Goal: Task Accomplishment & Management: Complete application form

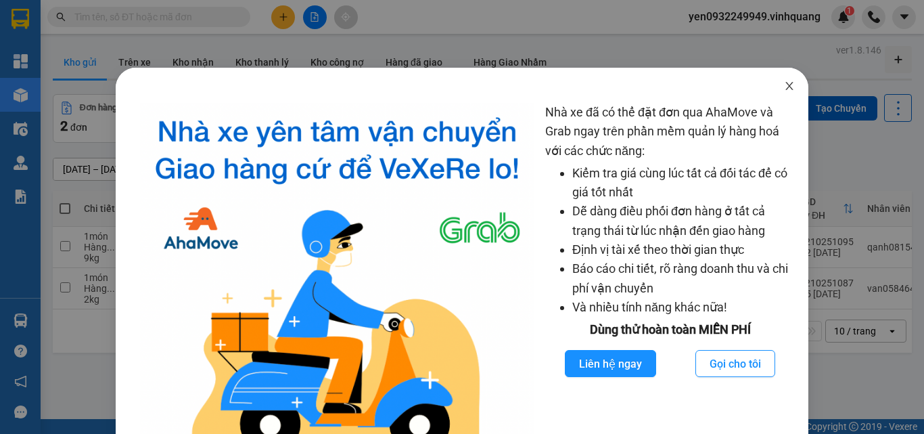
click at [790, 89] on span "Close" at bounding box center [789, 87] width 38 height 38
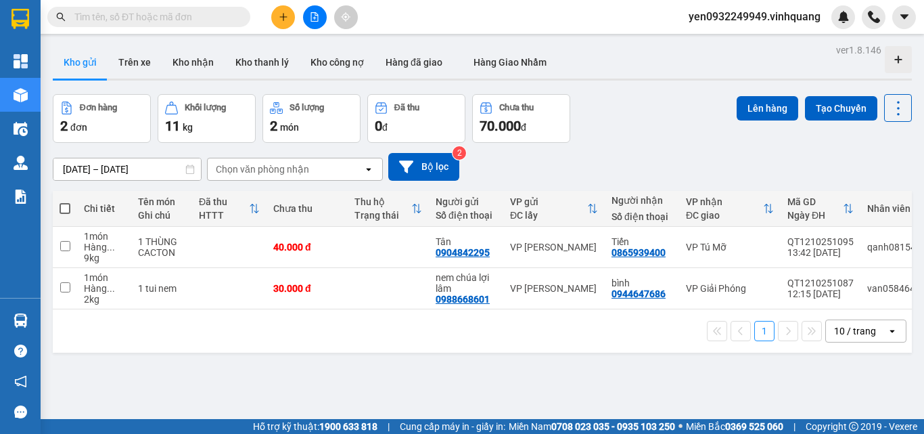
click at [100, 21] on input "text" at bounding box center [154, 16] width 160 height 15
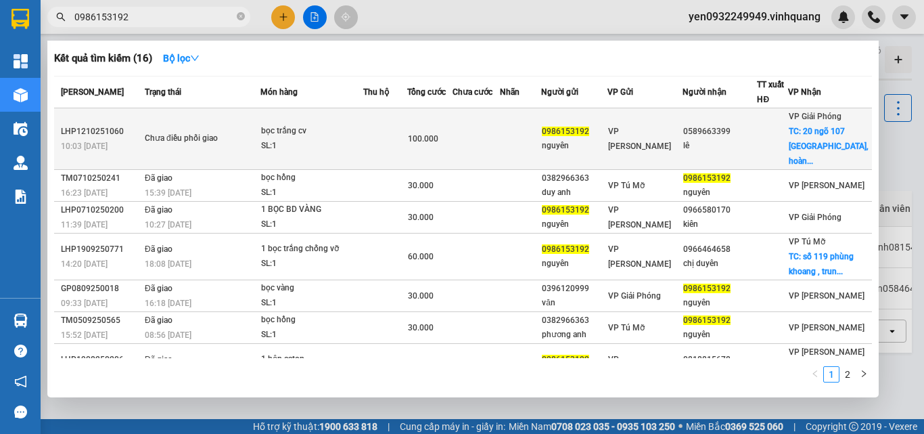
type input "0986153192"
click at [280, 141] on div "SL: 1" at bounding box center [311, 146] width 101 height 15
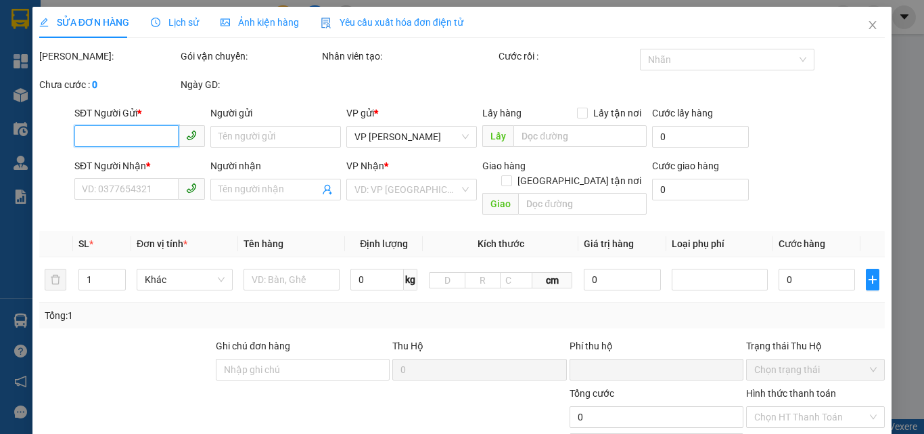
type input "0986153192"
type input "nguyên"
type input "0589663399"
type input "lê"
checkbox input "true"
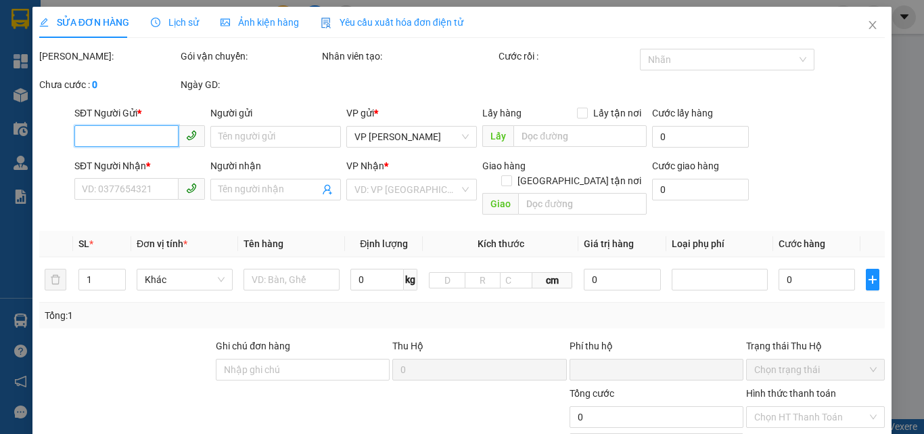
type input "20 ngõ 107 [GEOGRAPHIC_DATA], [GEOGRAPHIC_DATA]"
type input "0"
type input "100.000"
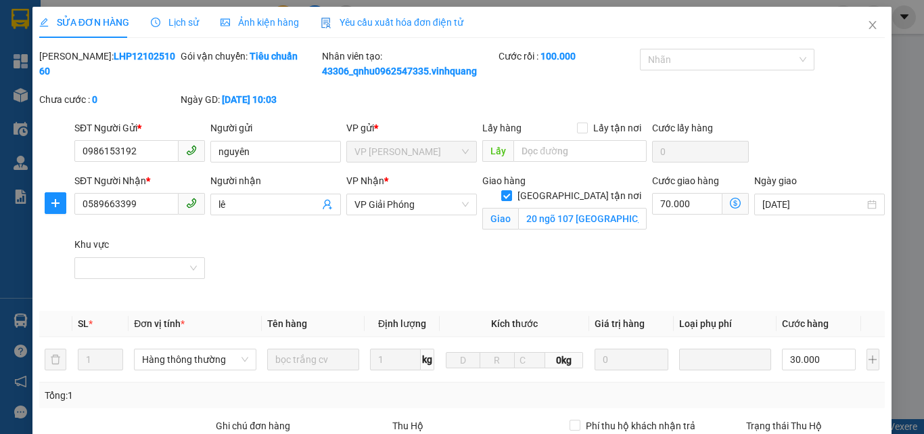
click at [179, 22] on span "Lịch sử" at bounding box center [175, 22] width 48 height 11
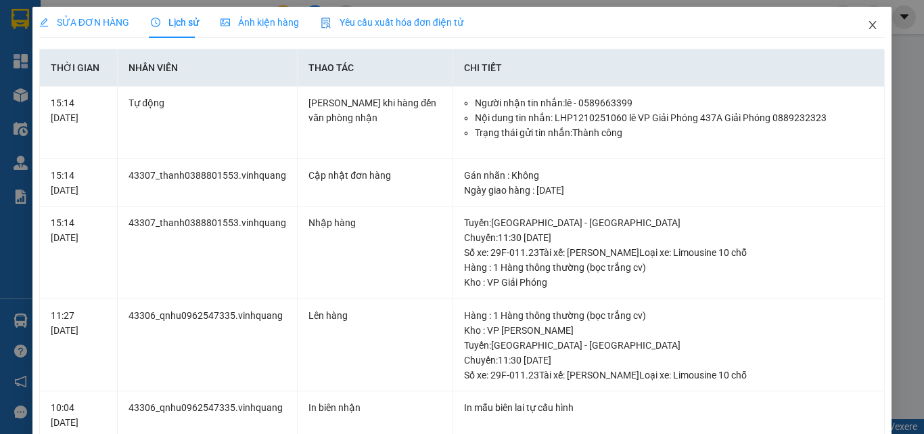
click at [869, 26] on icon "close" at bounding box center [872, 25] width 7 height 8
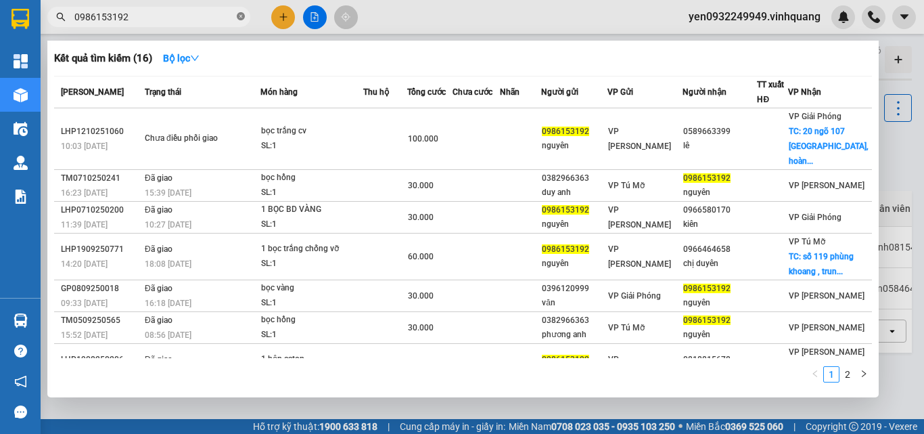
click at [240, 16] on icon "close-circle" at bounding box center [241, 16] width 8 height 8
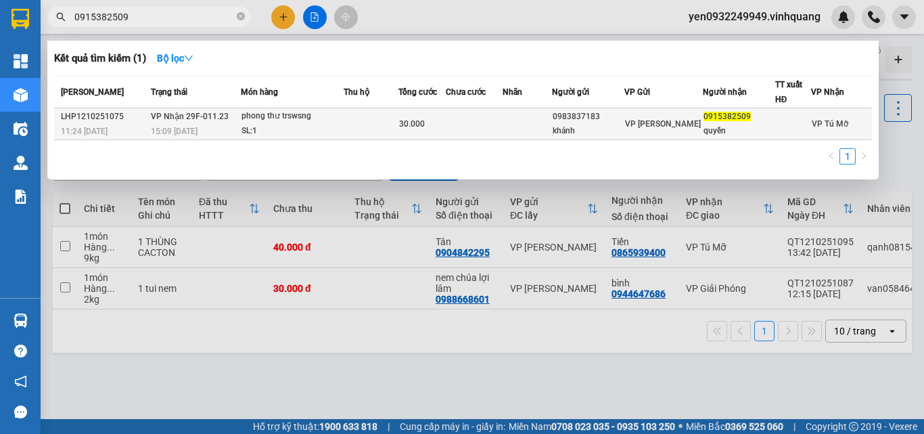
type input "0915382509"
click at [303, 128] on div "SL: 1" at bounding box center [291, 131] width 101 height 15
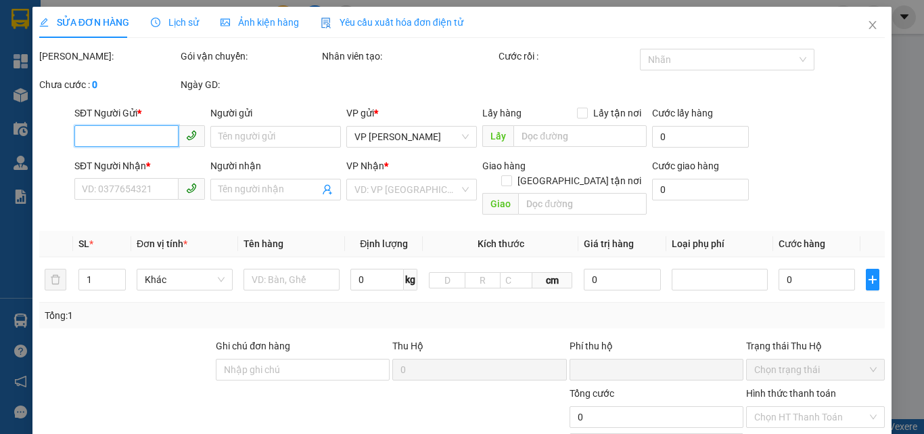
type input "0983837183"
type input "khánh"
type input "0915382509"
type input "quyền"
type input "0"
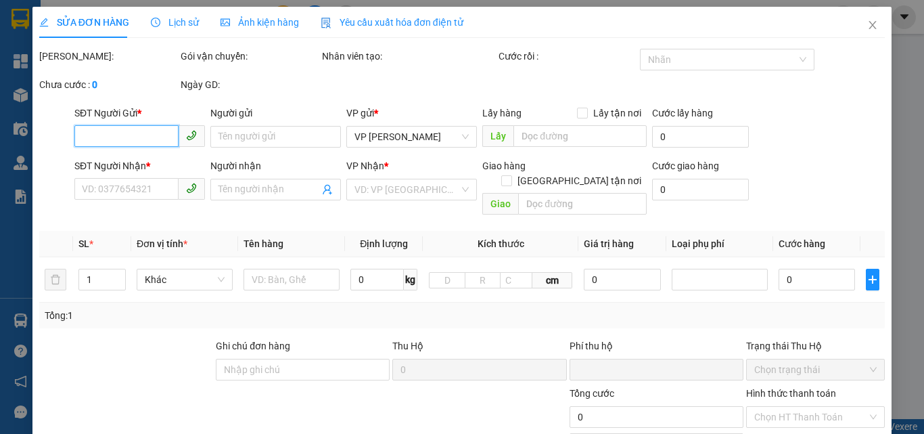
type input "30.000"
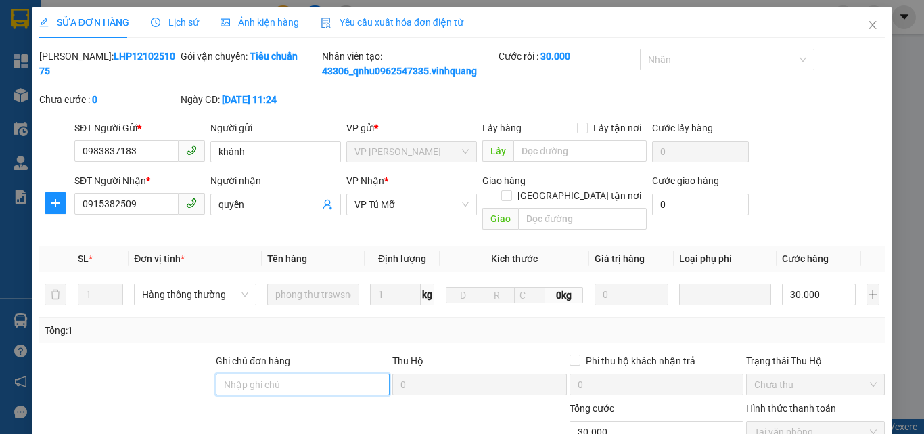
click at [269, 373] on input "Ghi chú đơn hàng" at bounding box center [303, 384] width 174 height 22
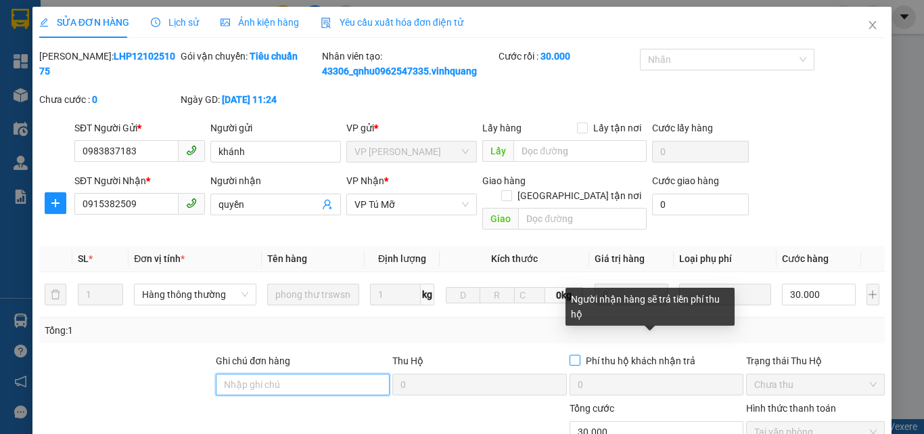
type input "u"
type input "ủ"
type input "u"
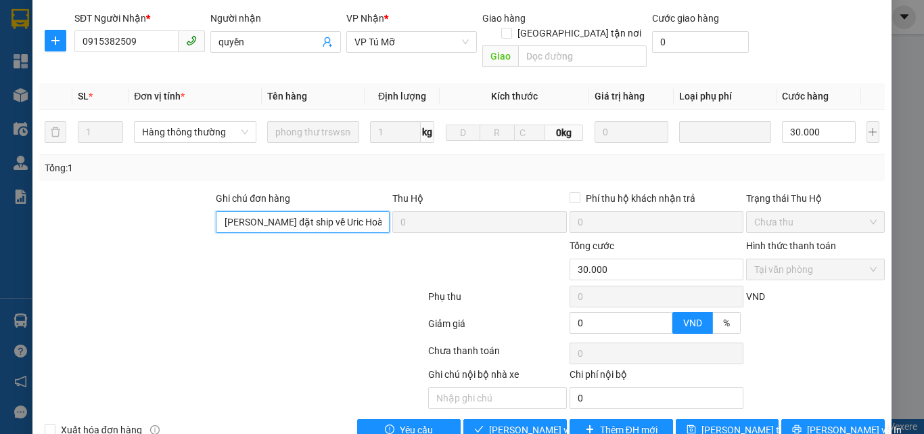
scroll to position [181, 0]
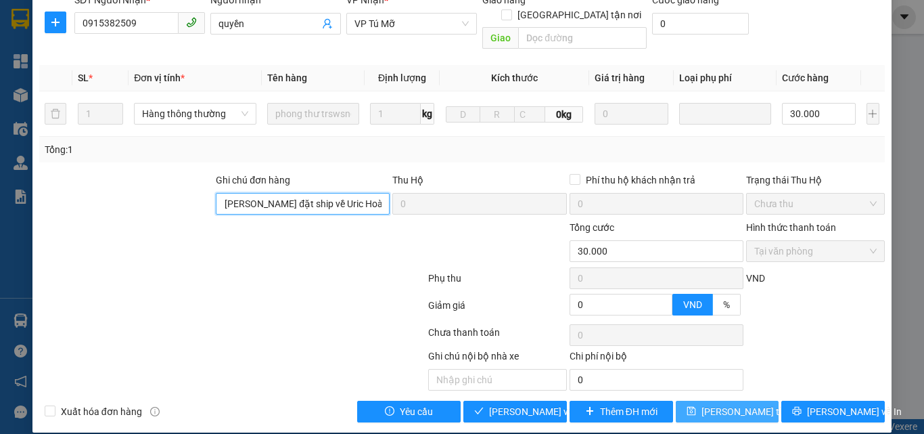
type input "nhờ [PERSON_NAME] đặt ship về Uric Hoàng Đạo Thúy !"
click at [711, 404] on span "[PERSON_NAME] thay đổi" at bounding box center [755, 411] width 108 height 15
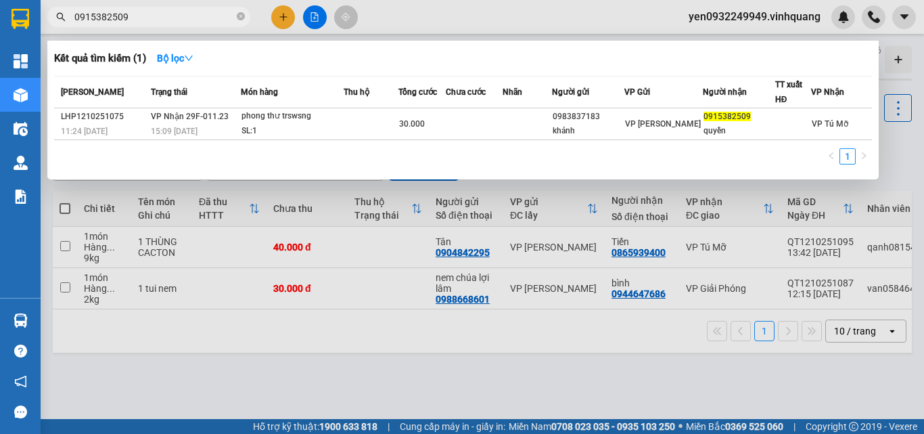
click at [208, 19] on input "0915382509" at bounding box center [154, 16] width 160 height 15
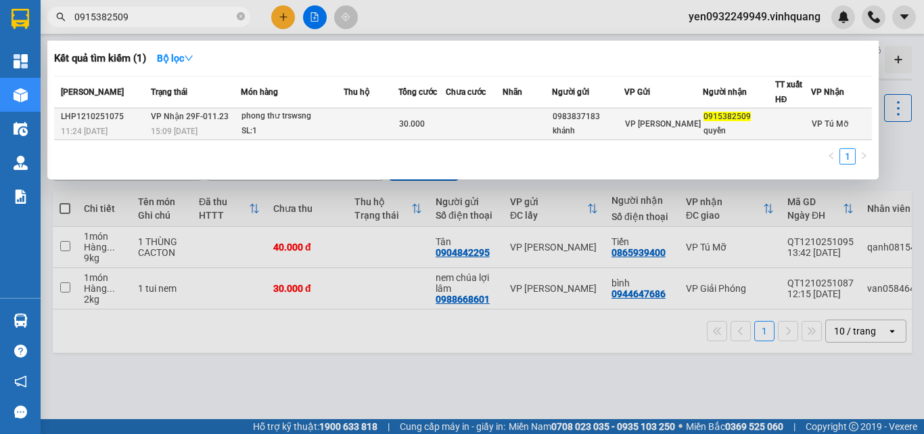
click at [292, 126] on div "SL: 1" at bounding box center [291, 131] width 101 height 15
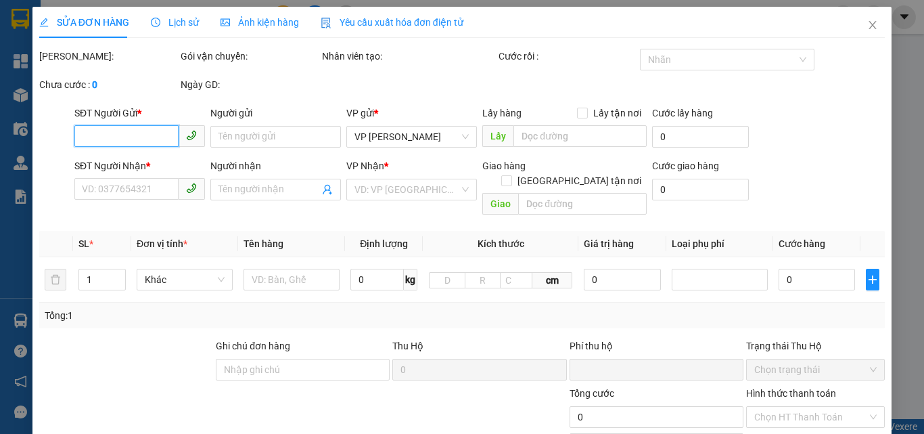
type input "0983837183"
type input "khánh"
type input "0915382509"
type input "quyền"
type input "nhờ [PERSON_NAME] đặt ship về Uric Hoàng Đạo Thúy !"
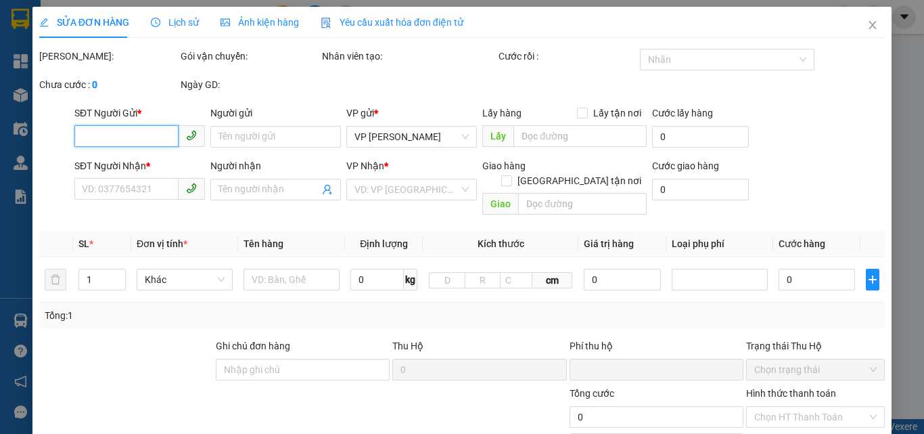
type input "0"
type input "30.000"
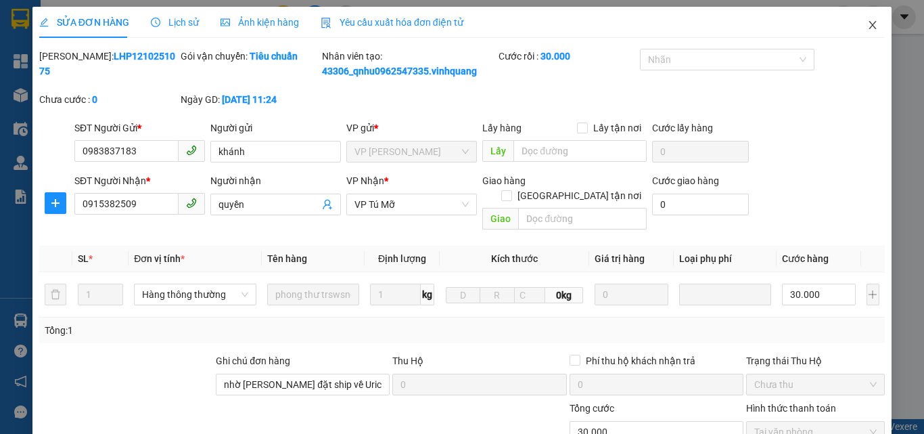
click at [869, 28] on icon "close" at bounding box center [872, 25] width 7 height 8
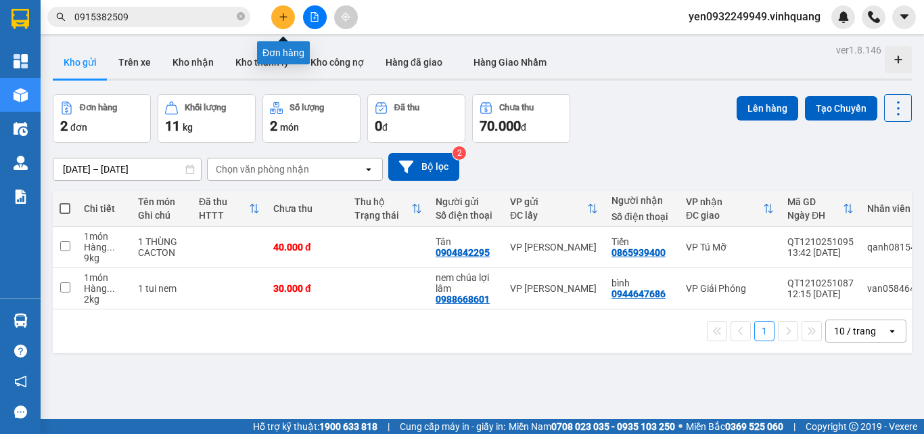
click at [285, 16] on icon "plus" at bounding box center [283, 16] width 9 height 9
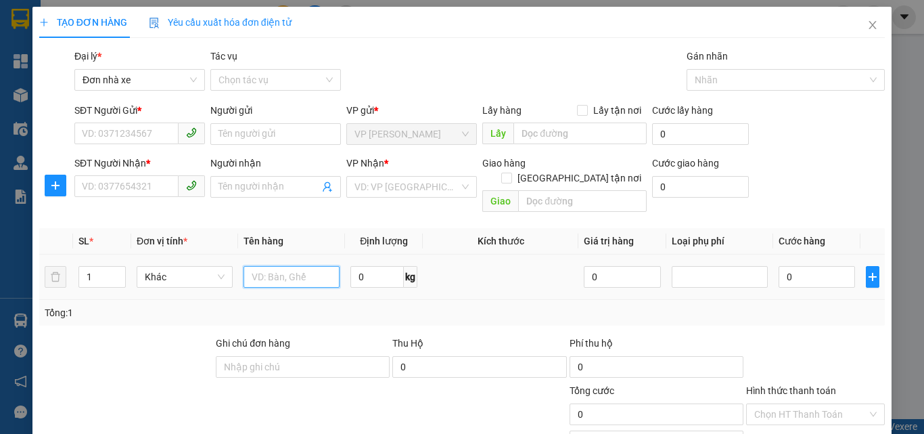
click at [303, 266] on input "text" at bounding box center [292, 277] width 96 height 22
type input "01 viên đá mẫu"
click at [867, 271] on icon "plus" at bounding box center [872, 276] width 11 height 11
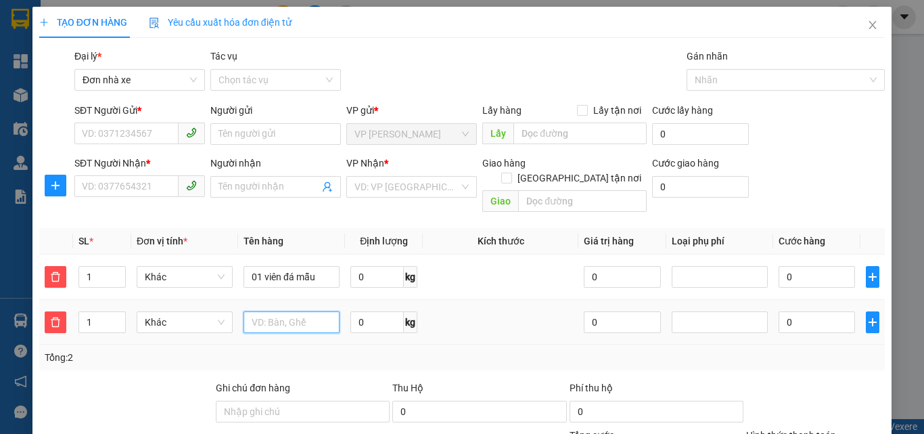
click at [288, 311] on input "text" at bounding box center [292, 322] width 96 height 22
click at [206, 268] on span "Khác" at bounding box center [185, 277] width 80 height 20
type input "01 viên đá mẫu"
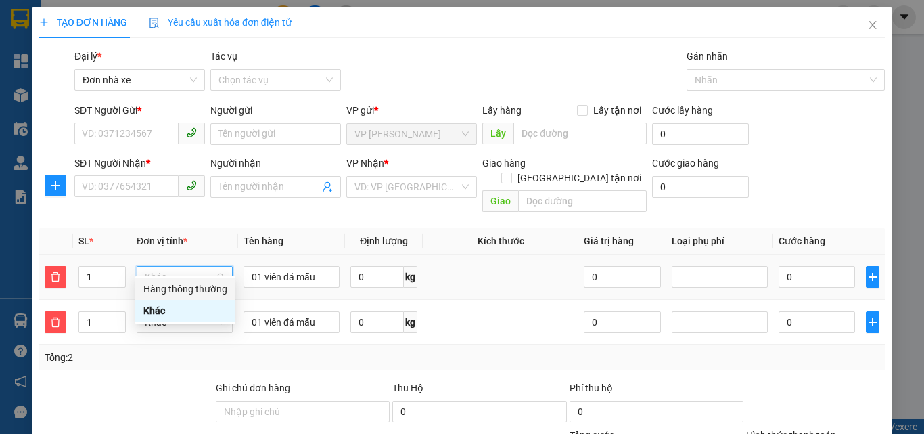
click at [208, 285] on div "Hàng thông thường" at bounding box center [185, 288] width 84 height 15
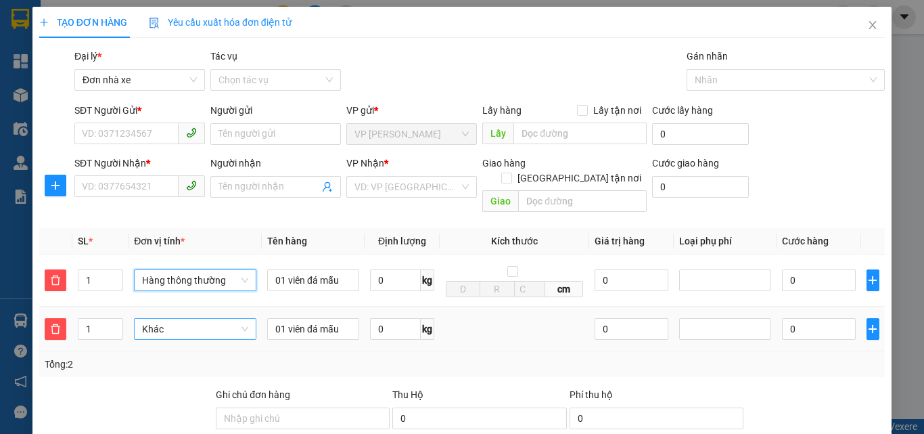
click at [170, 319] on span "Khác" at bounding box center [195, 329] width 106 height 20
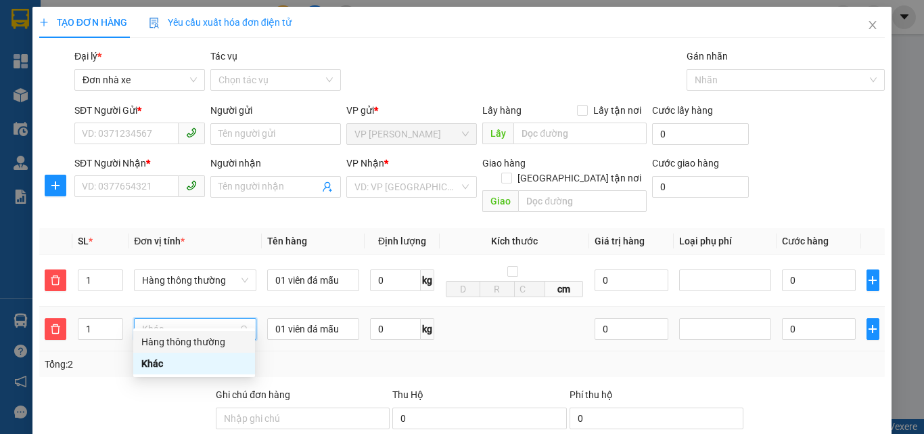
drag, startPoint x: 203, startPoint y: 339, endPoint x: 204, endPoint y: 323, distance: 16.3
click at [203, 338] on div "Hàng thông thường" at bounding box center [194, 341] width 106 height 15
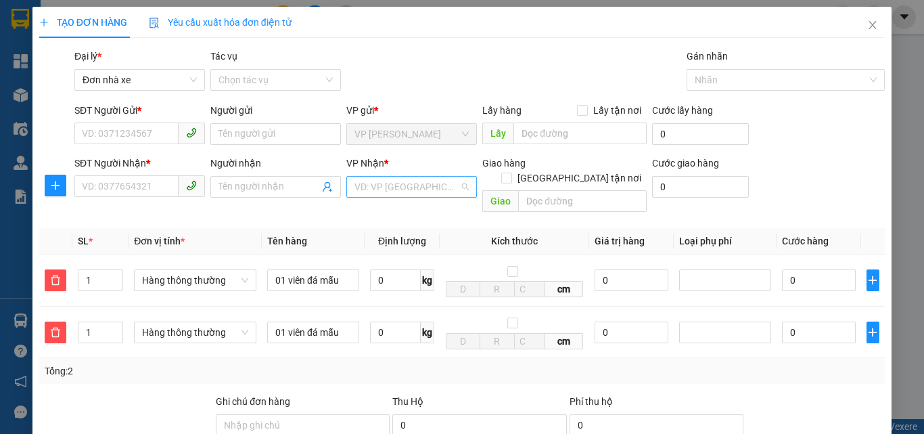
click at [411, 182] on input "search" at bounding box center [406, 187] width 105 height 20
click at [126, 133] on input "SĐT Người Gửi *" at bounding box center [126, 133] width 104 height 22
click at [388, 180] on input "search" at bounding box center [406, 187] width 105 height 20
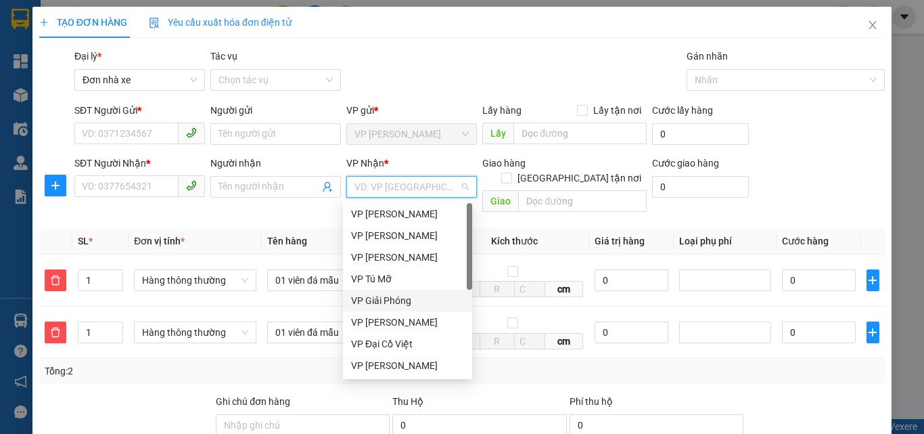
click at [396, 302] on div "VP Giải Phóng" at bounding box center [407, 300] width 113 height 15
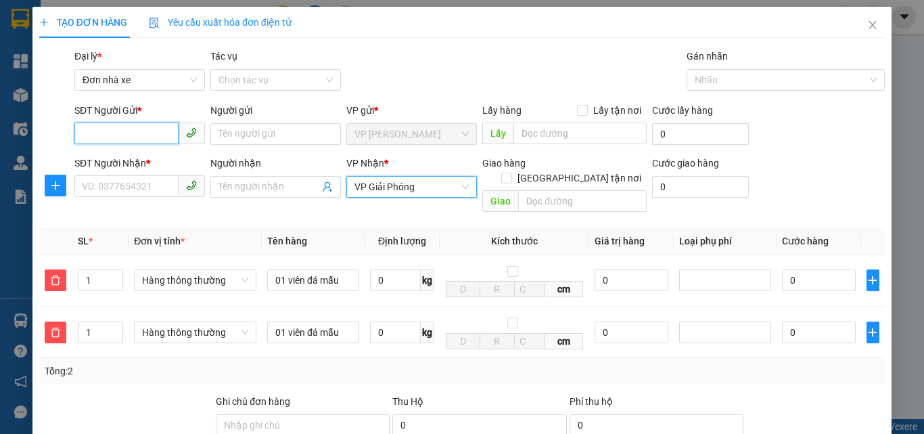
click at [135, 132] on input "SĐT Người Gửi *" at bounding box center [126, 133] width 104 height 22
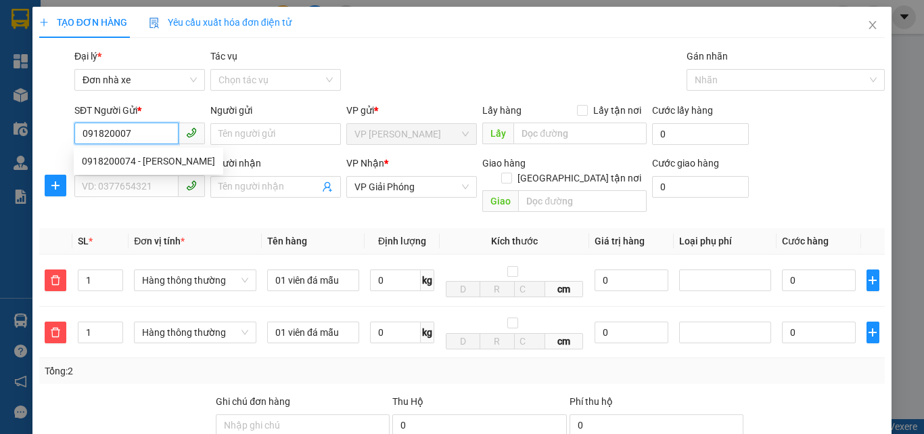
type input "0918200074"
click at [156, 164] on div "0918200074 - [PERSON_NAME]" at bounding box center [148, 161] width 133 height 15
type input "cô phương"
type input "0918200074"
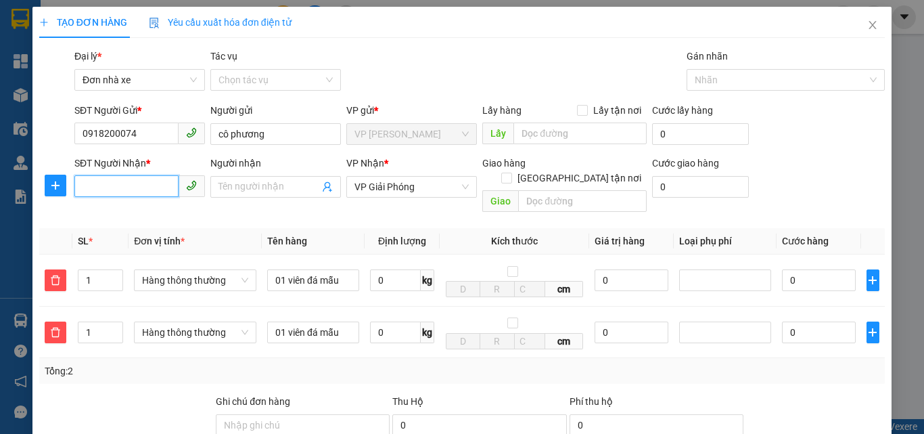
click at [141, 187] on input "SĐT Người Nhận *" at bounding box center [126, 186] width 104 height 22
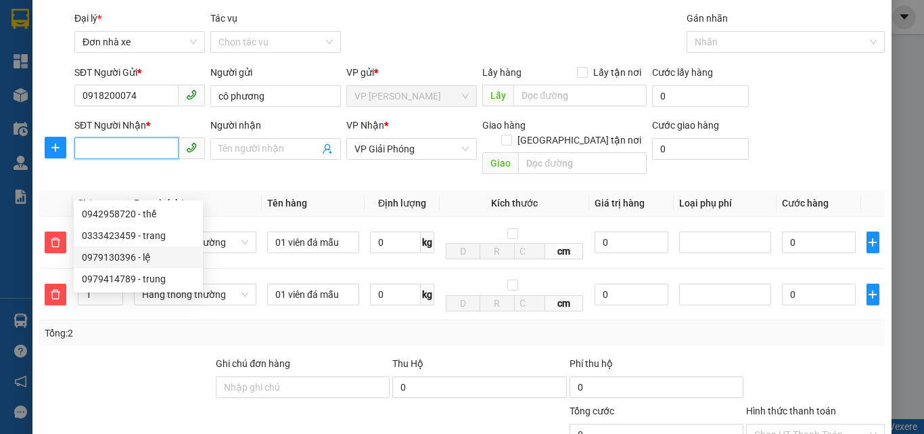
scroll to position [68, 0]
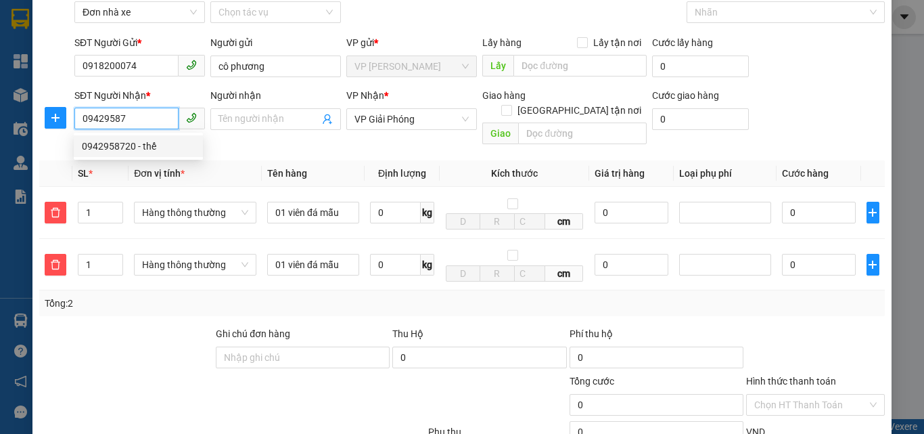
click at [151, 146] on div "0942958720 - thế" at bounding box center [138, 146] width 113 height 15
type input "0942958720"
type input "thế"
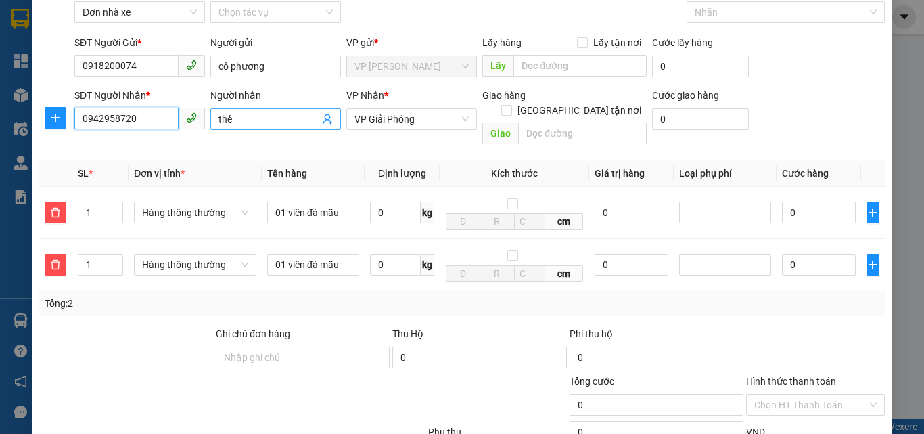
type input "0942958720"
click at [233, 118] on input "thế" at bounding box center [268, 119] width 101 height 15
type input "t"
type input "[PERSON_NAME]"
click at [861, 202] on td at bounding box center [873, 213] width 24 height 52
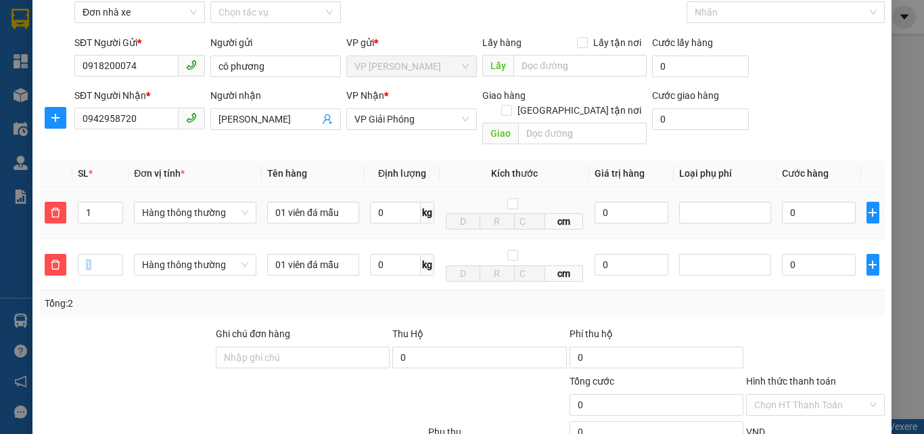
click at [861, 202] on td at bounding box center [873, 213] width 24 height 52
click at [386, 202] on input "0" at bounding box center [395, 213] width 51 height 22
type input "49"
click at [379, 254] on input "0" at bounding box center [395, 265] width 51 height 22
type input "80.000"
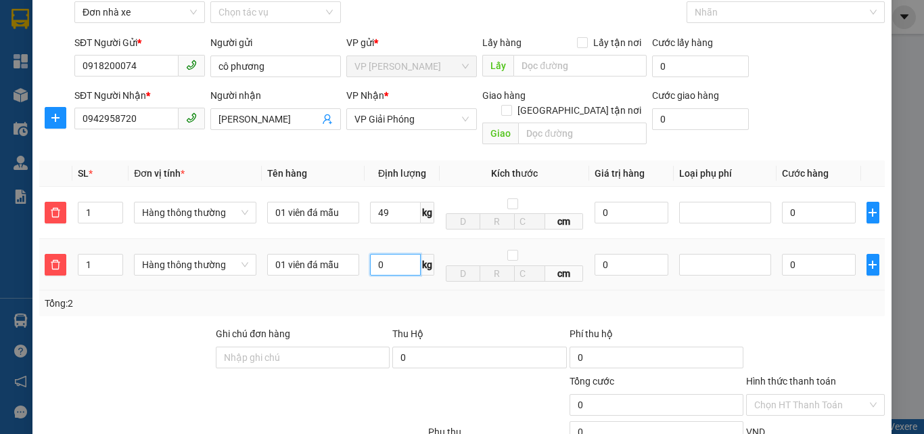
type input "80.000"
click at [705, 256] on div at bounding box center [725, 264] width 85 height 16
type input "14"
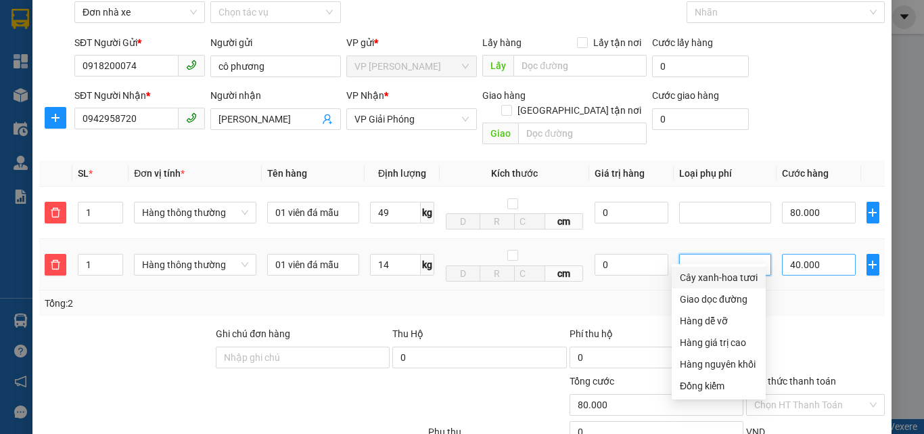
type input "120.000"
type input "40.000"
click at [807, 254] on input "40.000" at bounding box center [819, 265] width 74 height 22
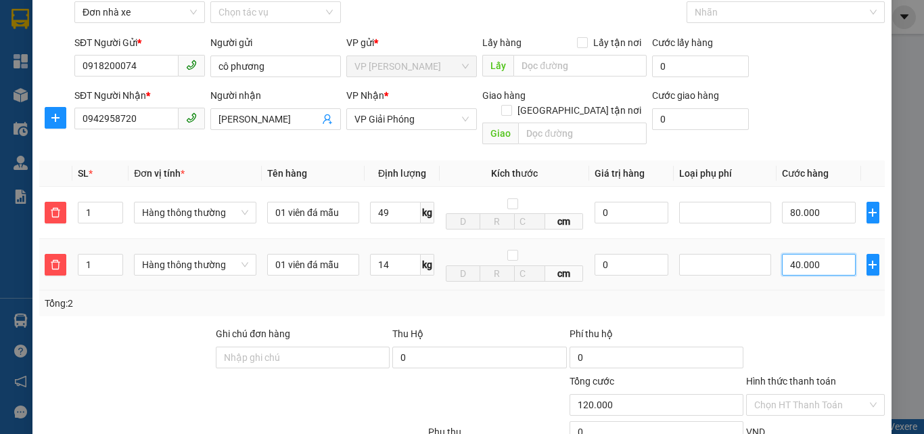
click at [807, 254] on input "40.000" at bounding box center [819, 265] width 74 height 22
click at [834, 394] on input "Hình thức thanh toán" at bounding box center [810, 404] width 113 height 20
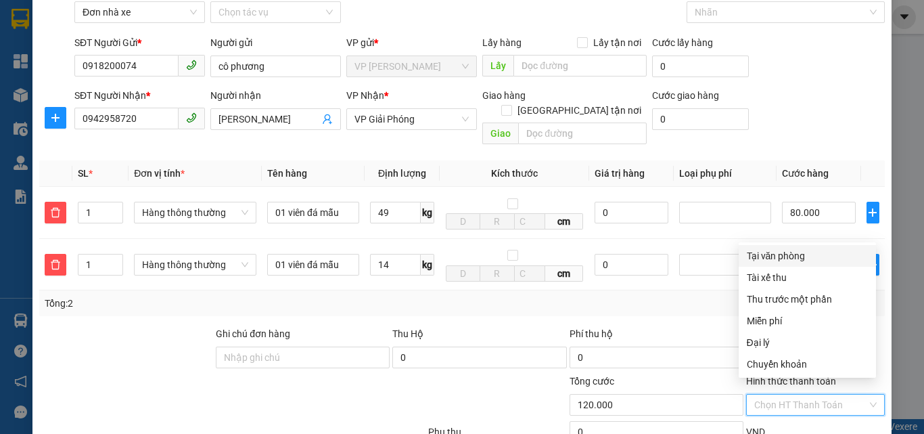
click at [804, 261] on div "Tại văn phòng" at bounding box center [807, 255] width 121 height 15
type input "0"
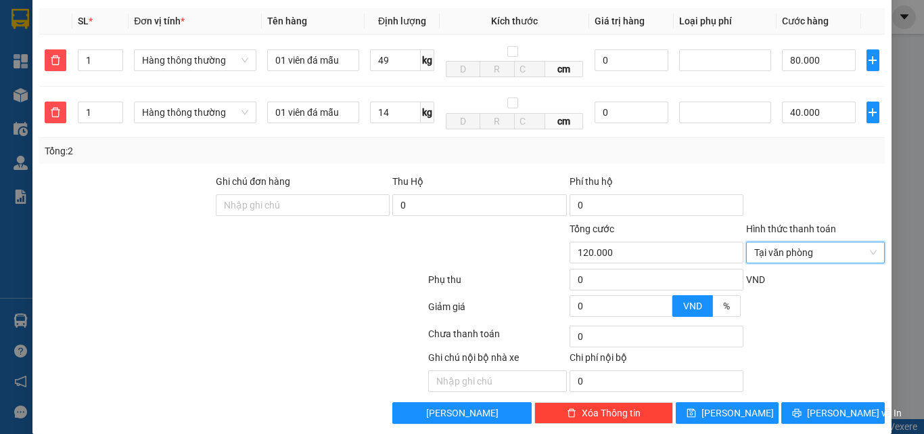
scroll to position [223, 0]
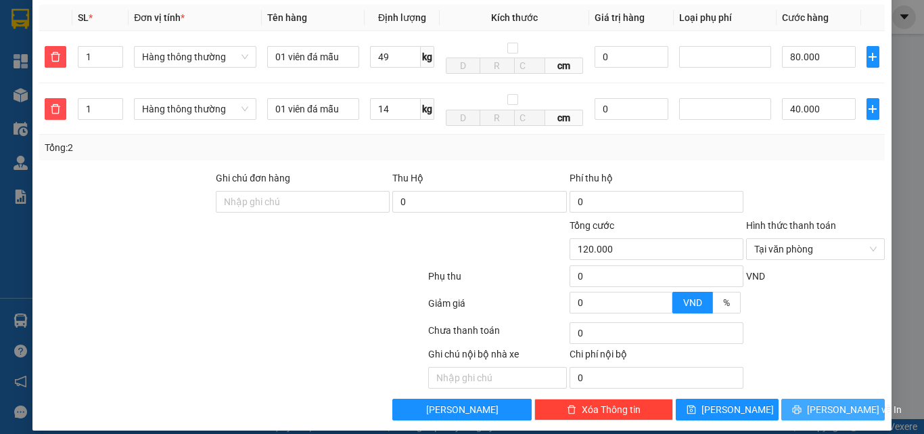
click at [825, 402] on span "[PERSON_NAME] và In" at bounding box center [854, 409] width 95 height 15
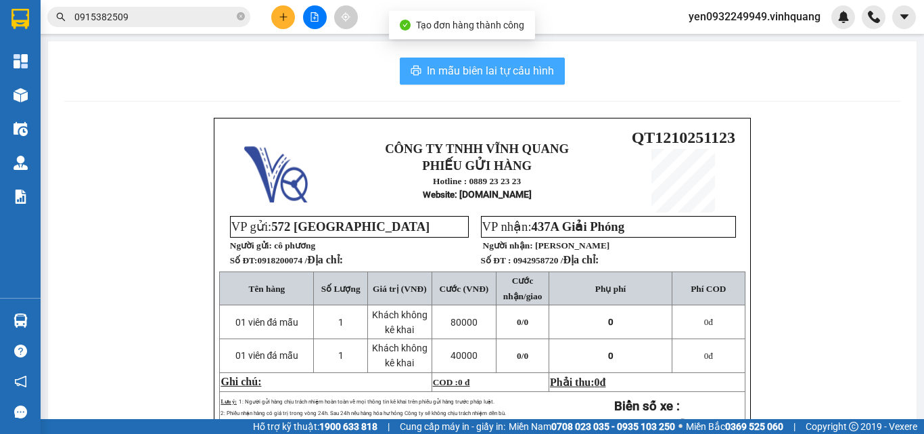
click at [511, 74] on span "In mẫu biên lai tự cấu hình" at bounding box center [490, 70] width 127 height 17
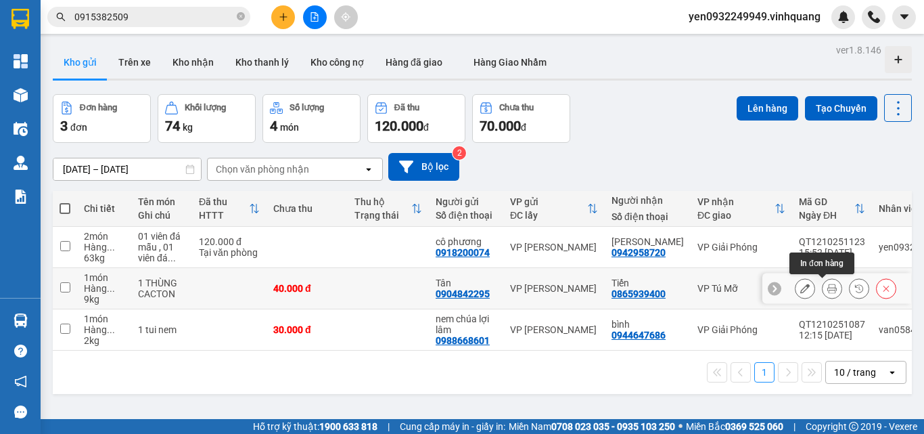
click at [827, 292] on icon at bounding box center [831, 287] width 9 height 9
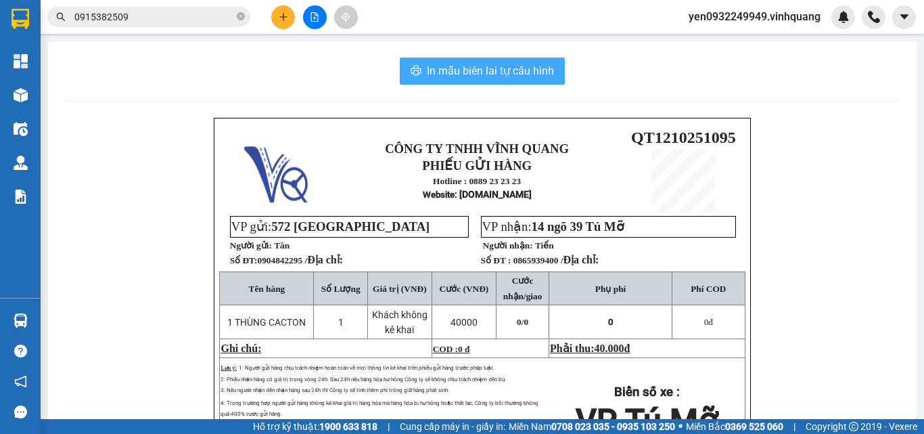
click at [469, 72] on span "In mẫu biên lai tự cấu hình" at bounding box center [490, 70] width 127 height 17
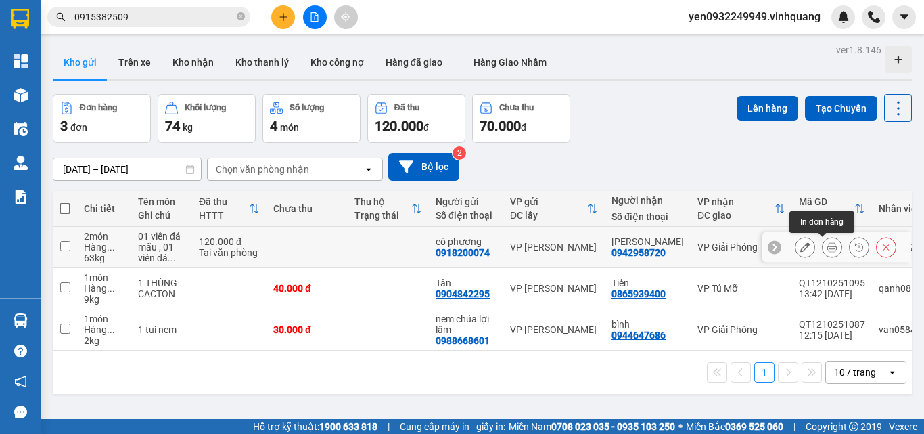
click at [827, 248] on icon at bounding box center [831, 246] width 9 height 9
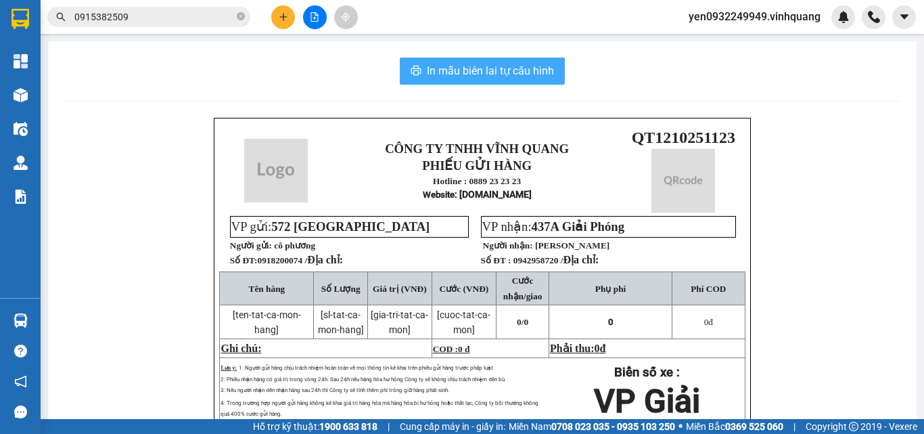
click at [492, 65] on span "In mẫu biên lai tự cấu hình" at bounding box center [490, 70] width 127 height 17
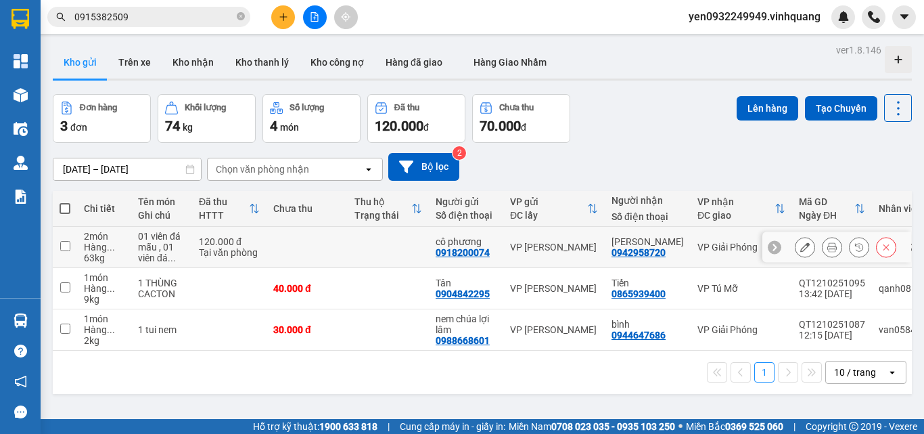
click at [63, 251] on td at bounding box center [65, 247] width 24 height 41
checkbox input "true"
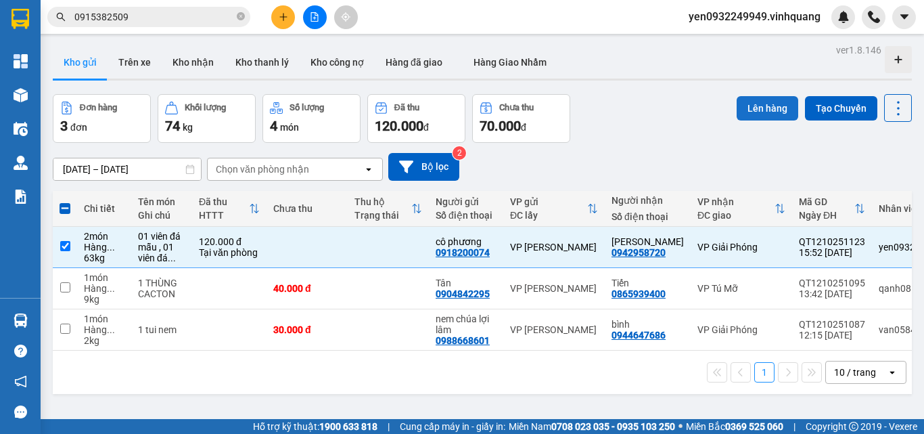
click at [759, 103] on button "Lên hàng" at bounding box center [768, 108] width 62 height 24
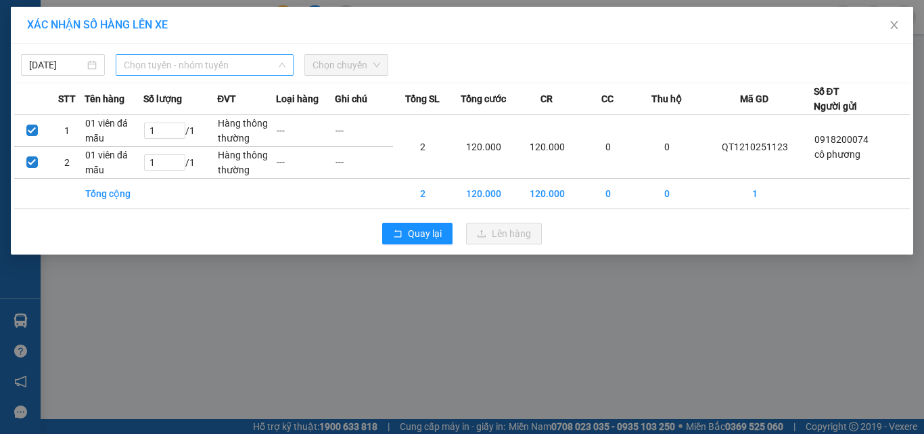
click at [198, 66] on span "Chọn tuyến - nhóm tuyến" at bounding box center [205, 65] width 162 height 20
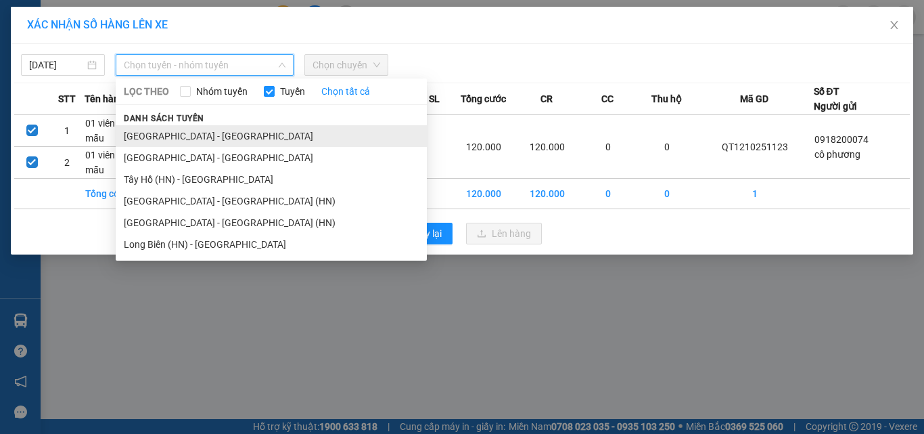
click at [157, 140] on li "[GEOGRAPHIC_DATA] - [GEOGRAPHIC_DATA]" at bounding box center [271, 136] width 311 height 22
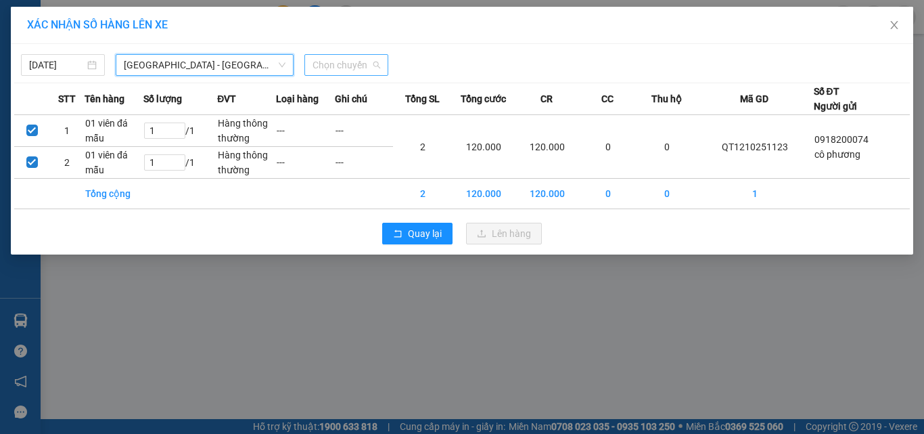
click at [341, 66] on span "Chọn chuyến" at bounding box center [347, 65] width 68 height 20
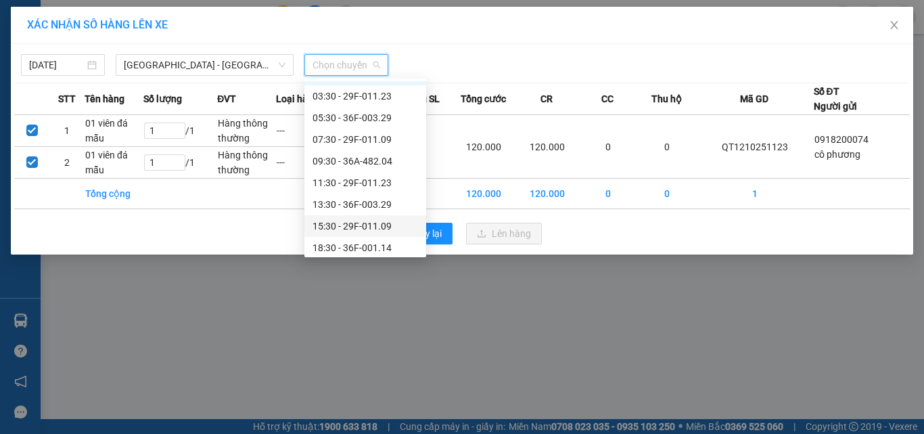
scroll to position [22, 0]
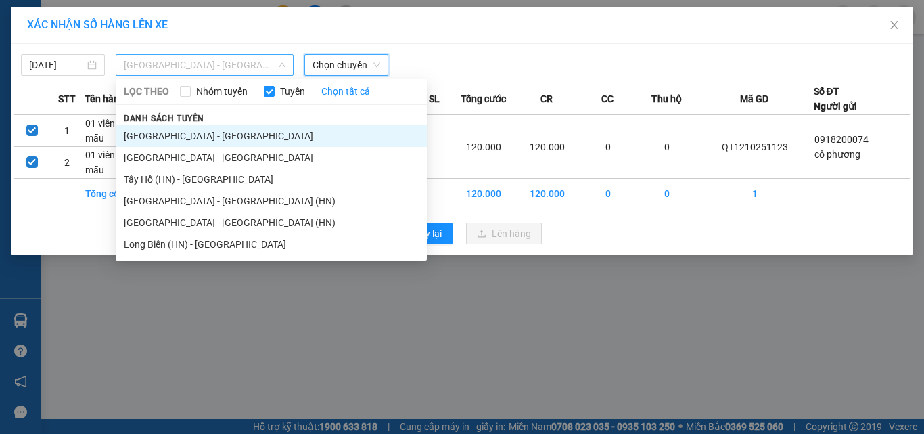
click at [178, 66] on span "[GEOGRAPHIC_DATA] - [GEOGRAPHIC_DATA]" at bounding box center [205, 65] width 162 height 20
drag, startPoint x: 189, startPoint y: 222, endPoint x: 195, endPoint y: 217, distance: 7.2
click at [194, 217] on li "[GEOGRAPHIC_DATA] - [GEOGRAPHIC_DATA] (HN)" at bounding box center [271, 223] width 311 height 22
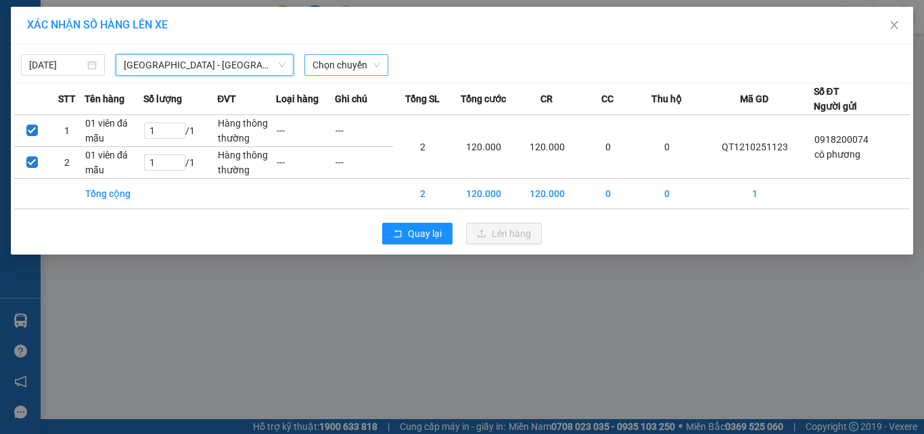
click at [361, 62] on span "Chọn chuyến" at bounding box center [347, 65] width 68 height 20
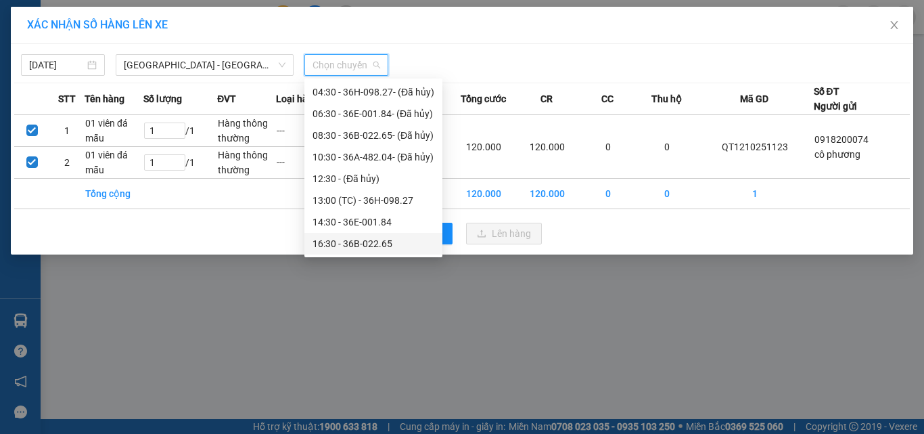
click at [376, 244] on div "16:30 - 36B-022.65" at bounding box center [374, 243] width 122 height 15
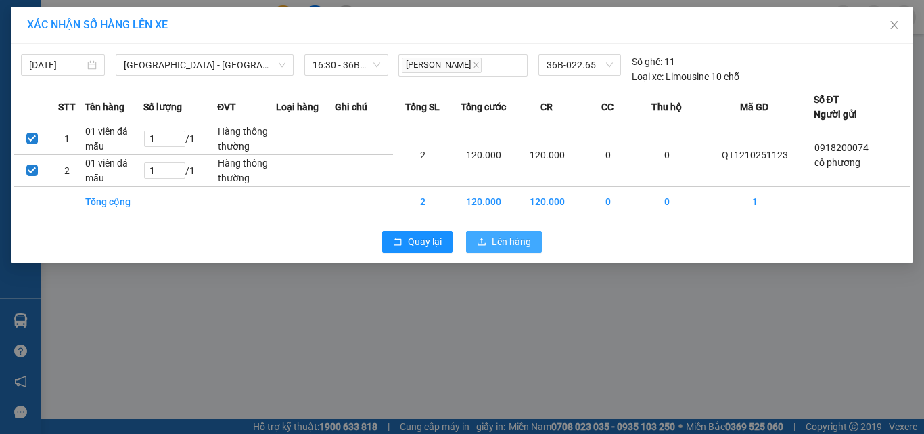
click at [512, 239] on span "Lên hàng" at bounding box center [511, 241] width 39 height 15
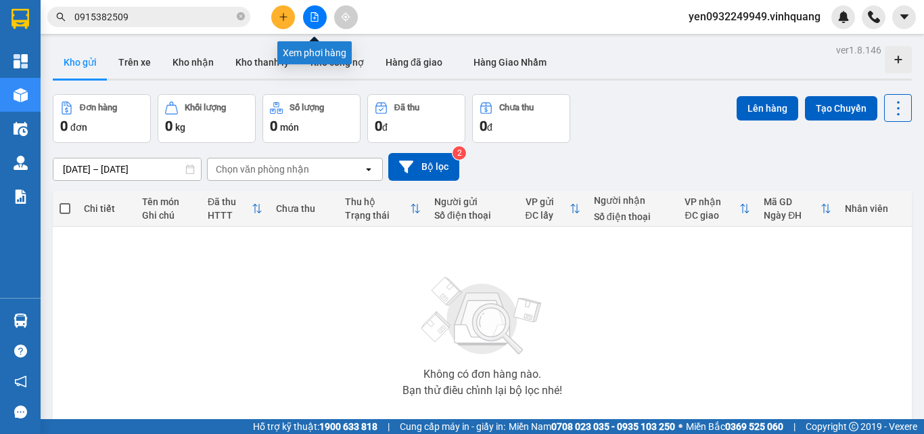
click at [322, 17] on button at bounding box center [315, 17] width 24 height 24
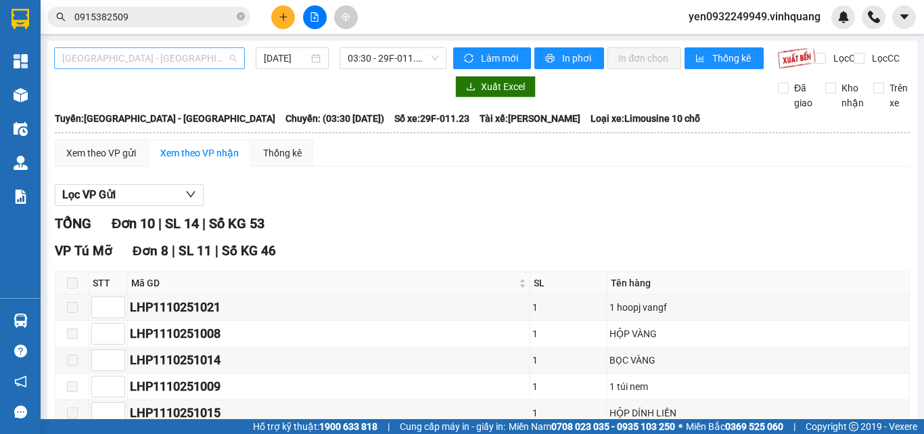
click at [159, 60] on span "[GEOGRAPHIC_DATA] - [GEOGRAPHIC_DATA]" at bounding box center [149, 58] width 175 height 20
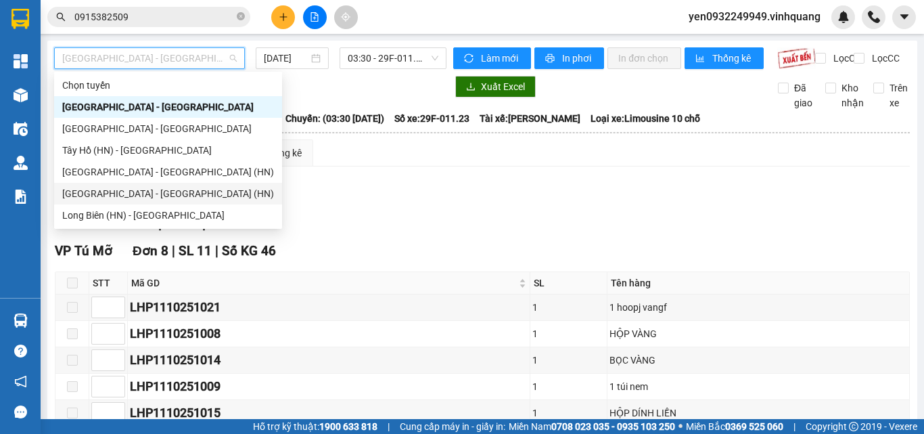
click at [114, 196] on div "[GEOGRAPHIC_DATA] - [GEOGRAPHIC_DATA] (HN)" at bounding box center [168, 193] width 212 height 15
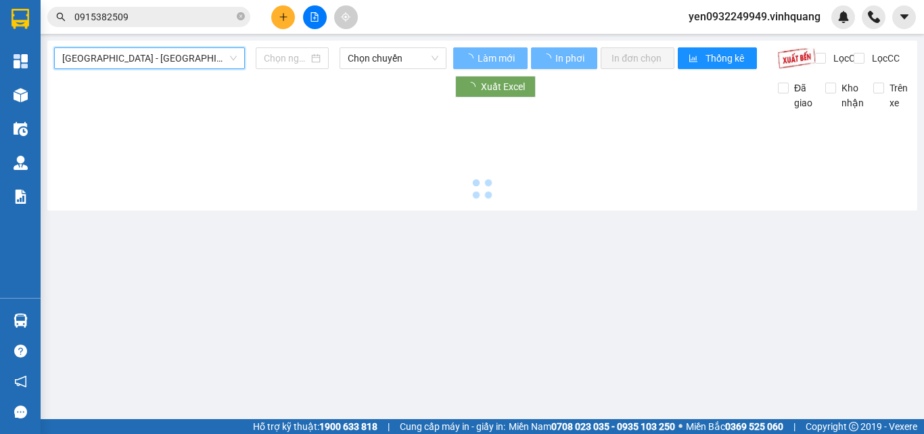
type input "[DATE]"
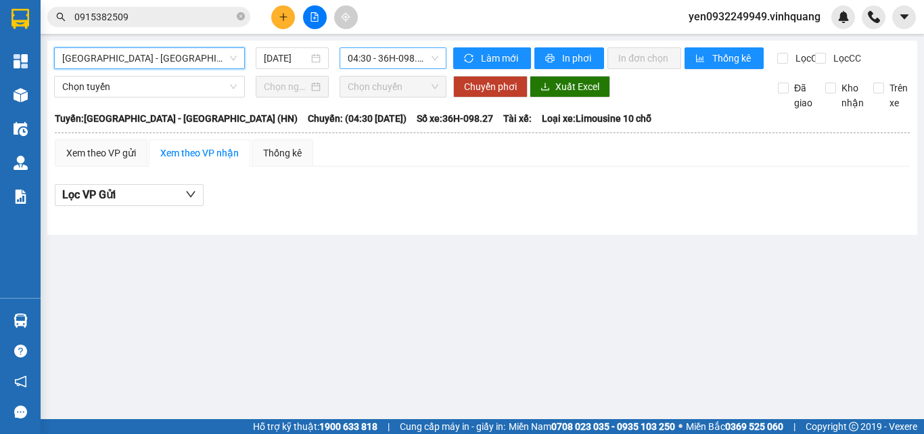
click at [416, 55] on span "04:30 - 36H-098.27 - (Đã hủy)" at bounding box center [393, 58] width 91 height 20
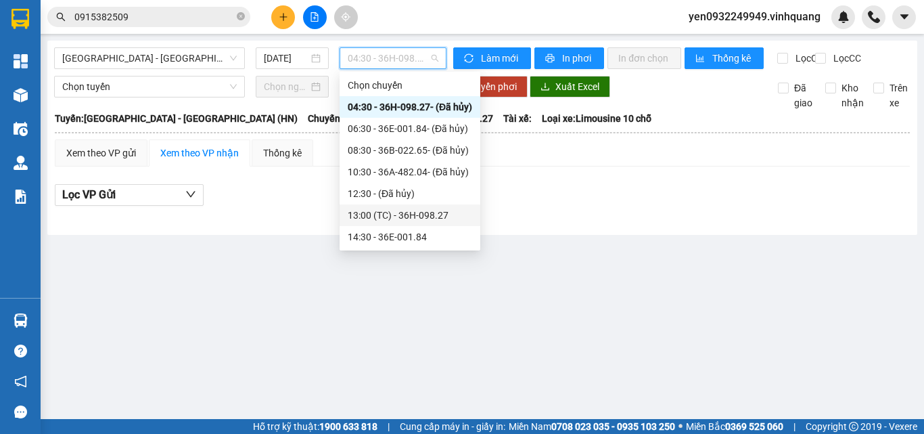
scroll to position [22, 0]
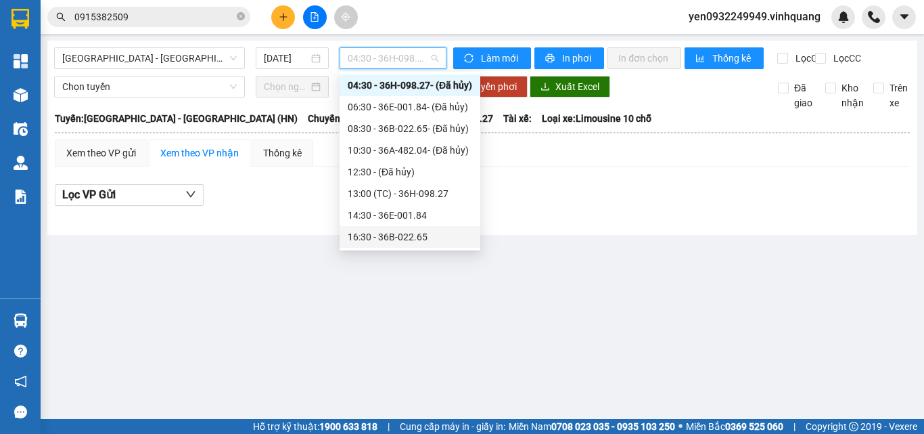
click at [396, 235] on div "16:30 - 36B-022.65" at bounding box center [410, 236] width 124 height 15
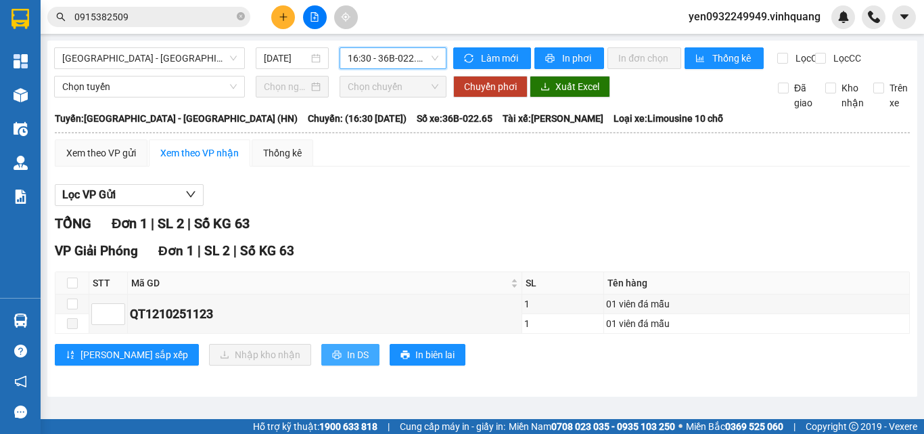
click at [347, 362] on span "In DS" at bounding box center [358, 354] width 22 height 15
